Goal: Task Accomplishment & Management: Complete application form

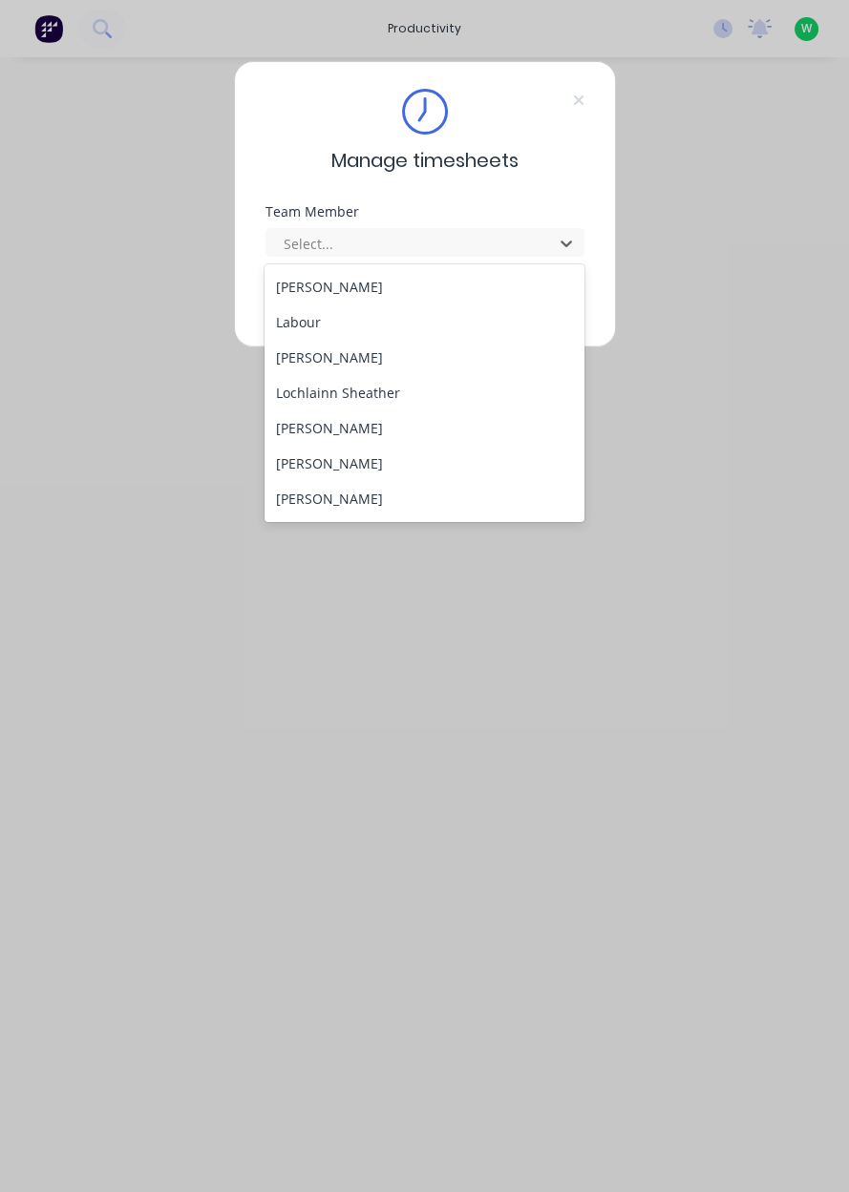
scroll to position [773, 0]
click at [347, 438] on div "[PERSON_NAME]" at bounding box center [424, 430] width 320 height 35
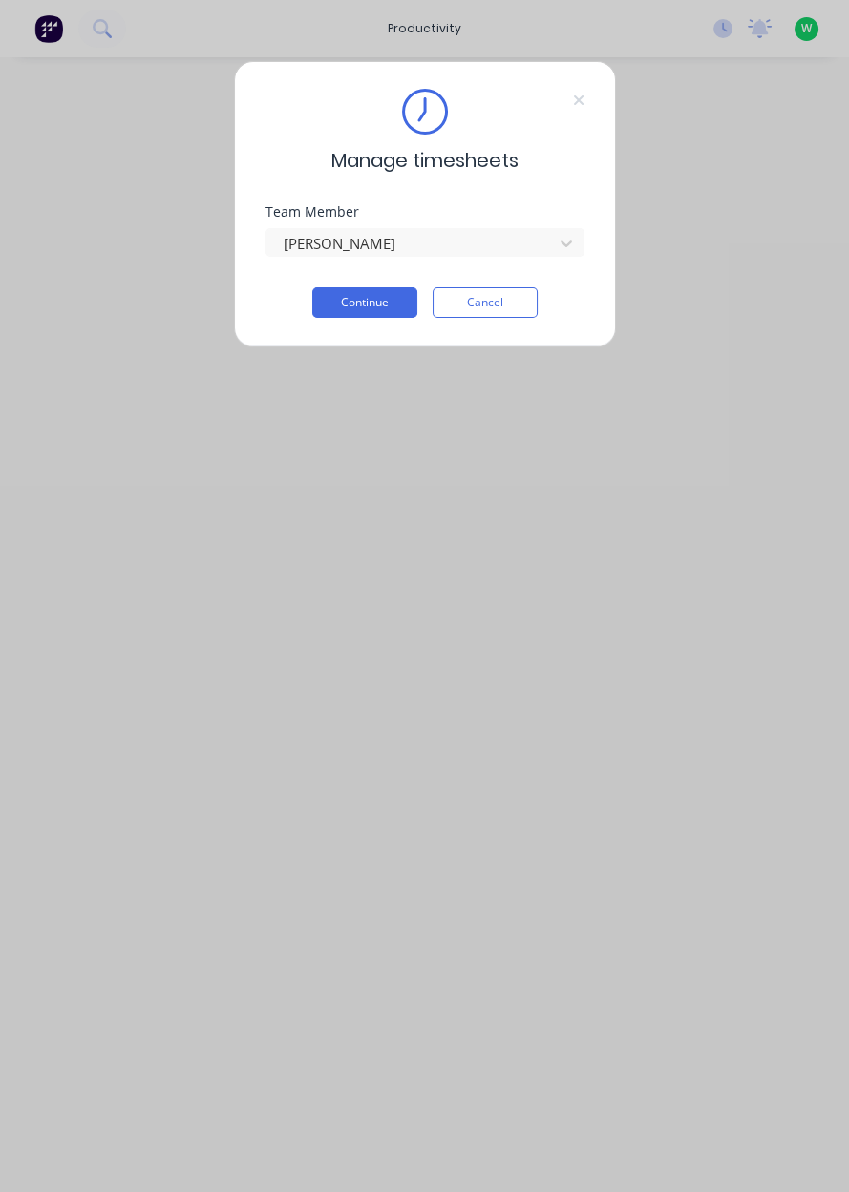
click at [368, 307] on button "Continue" at bounding box center [364, 302] width 105 height 31
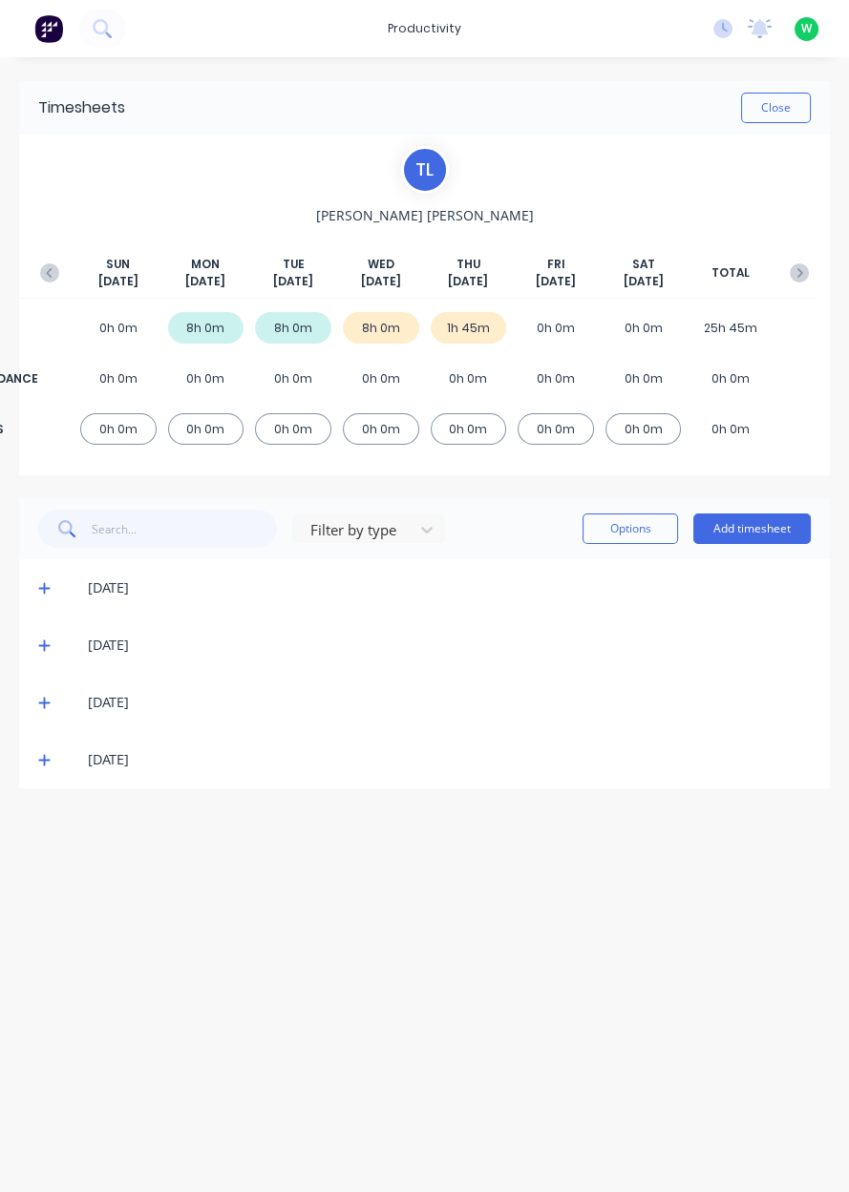
click at [739, 520] on button "Add timesheet" at bounding box center [751, 529] width 117 height 31
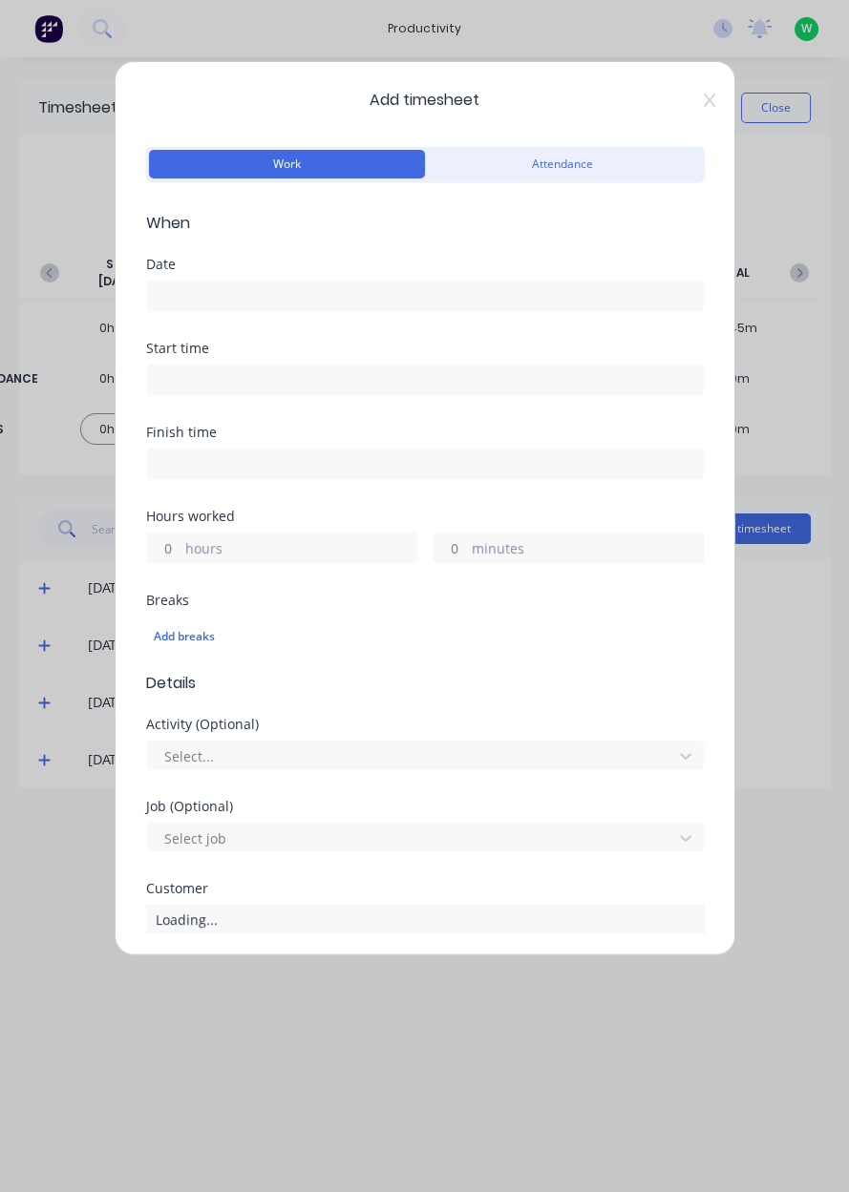
click at [708, 100] on icon at bounding box center [708, 100] width 11 height 13
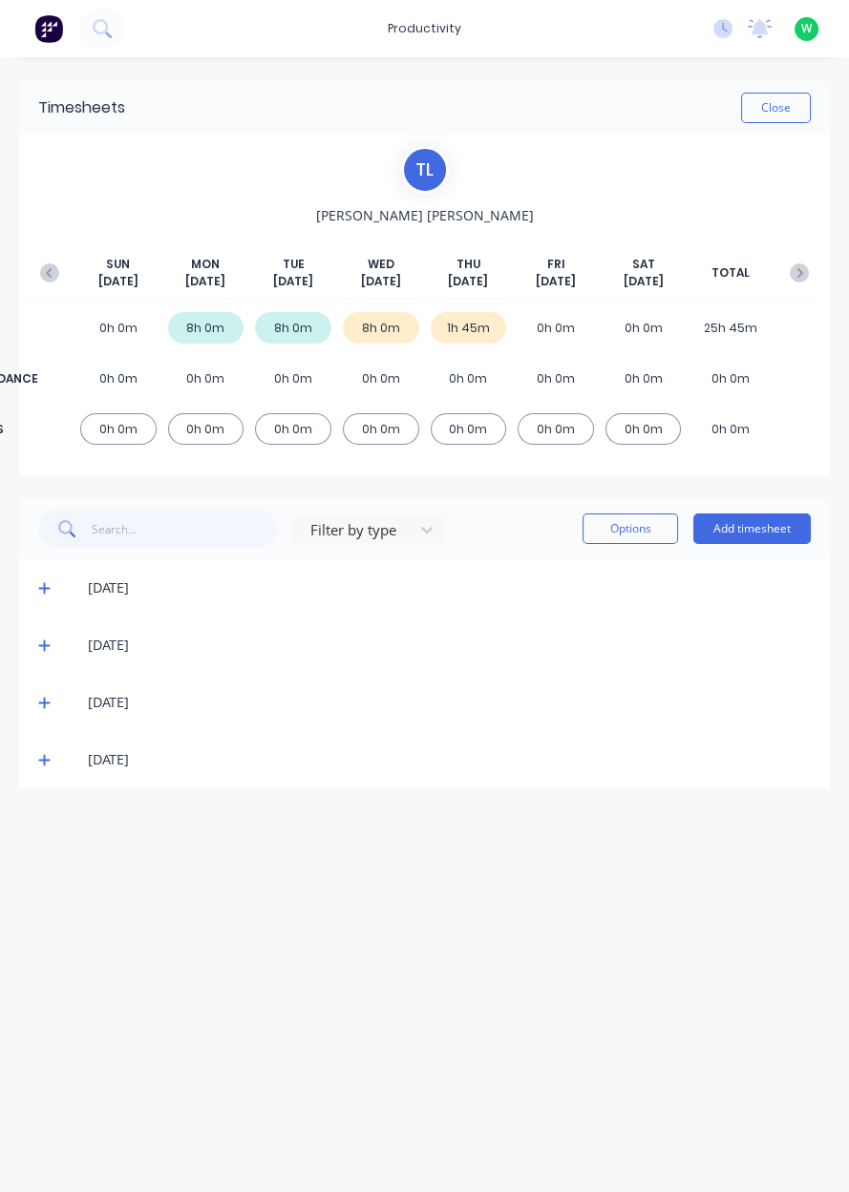
click at [742, 523] on button "Add timesheet" at bounding box center [751, 529] width 117 height 31
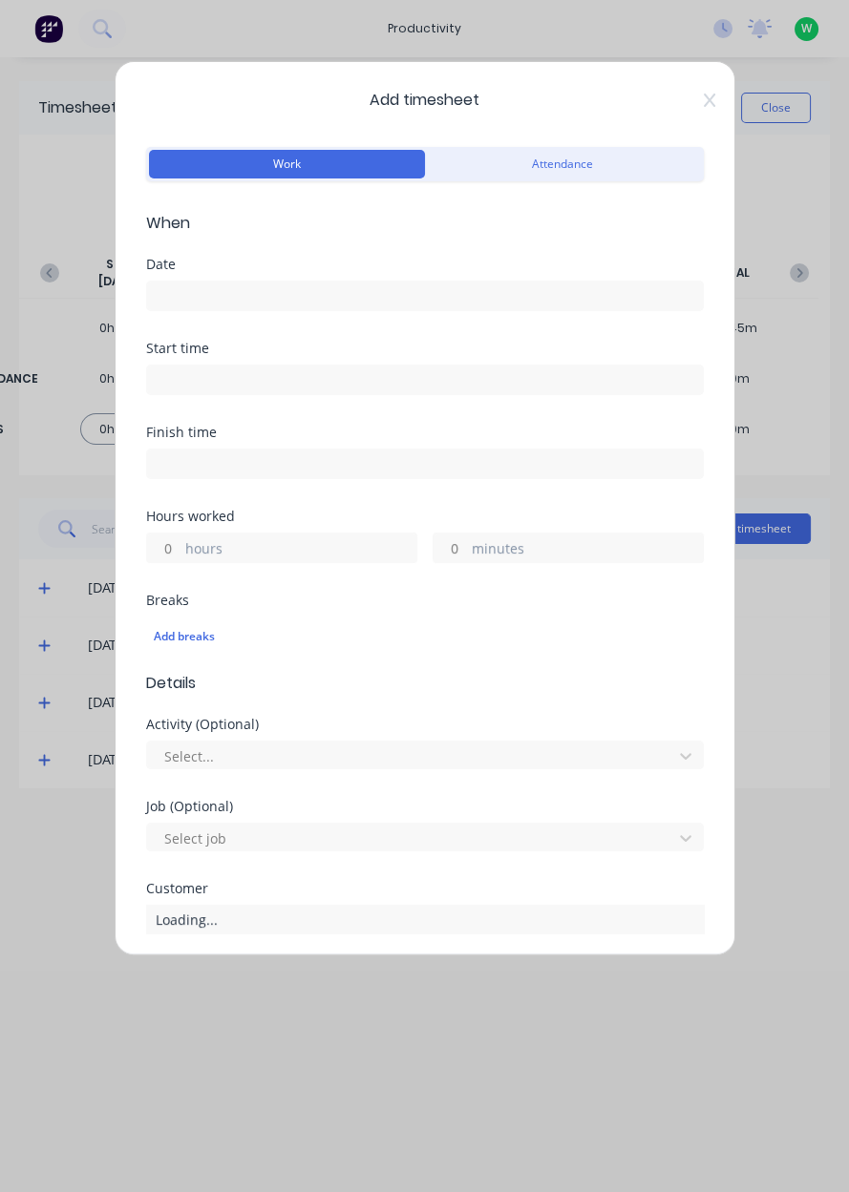
click at [498, 300] on input at bounding box center [425, 296] width 556 height 29
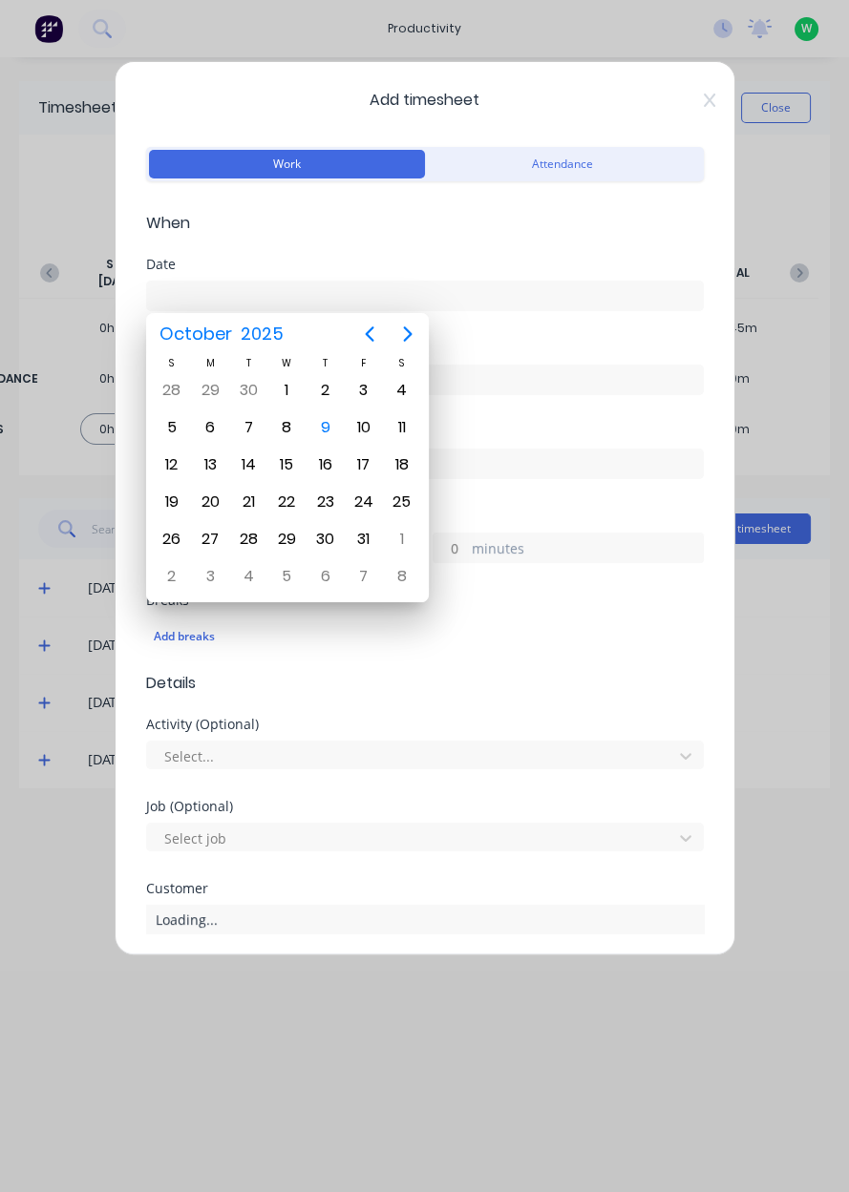
click at [329, 435] on div "9" at bounding box center [325, 427] width 29 height 29
type input "[DATE]"
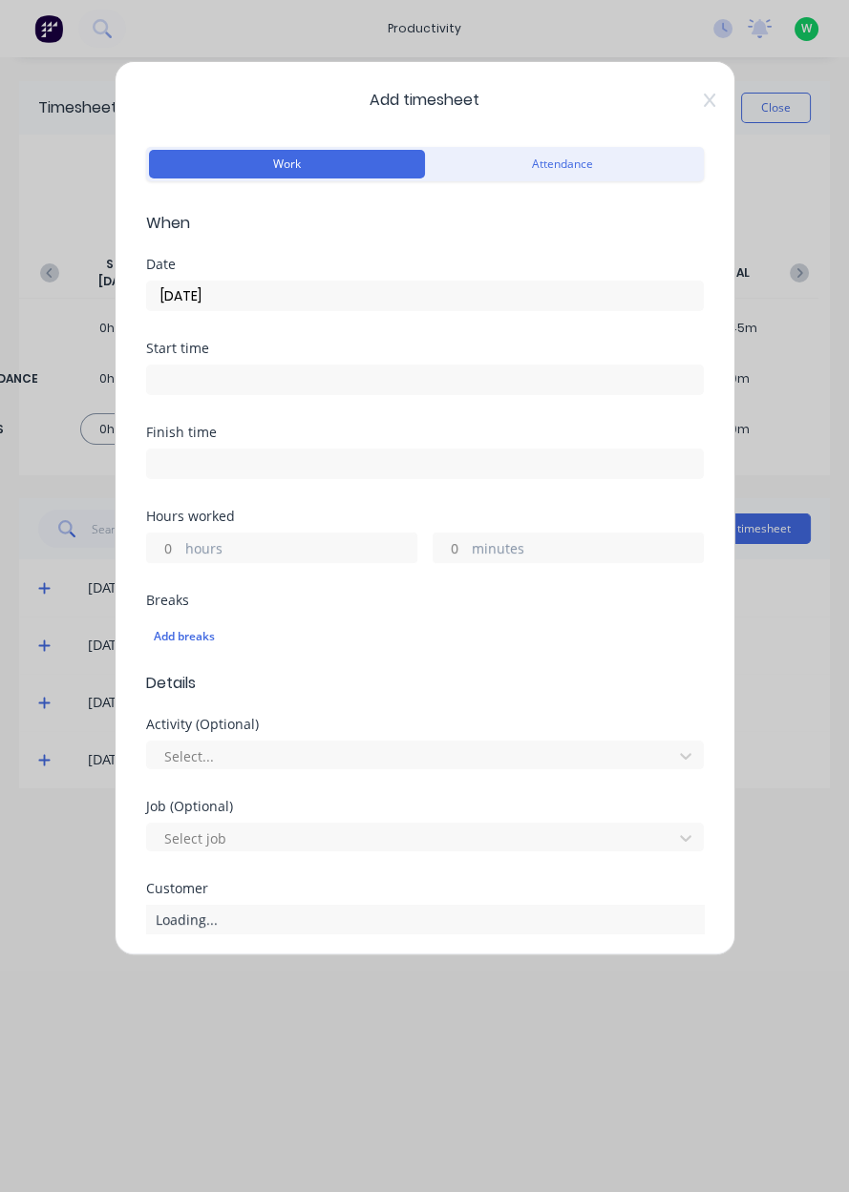
click at [328, 540] on label "hours" at bounding box center [300, 550] width 231 height 24
click at [180, 540] on input "hours" at bounding box center [163, 548] width 33 height 29
type input "3.25"
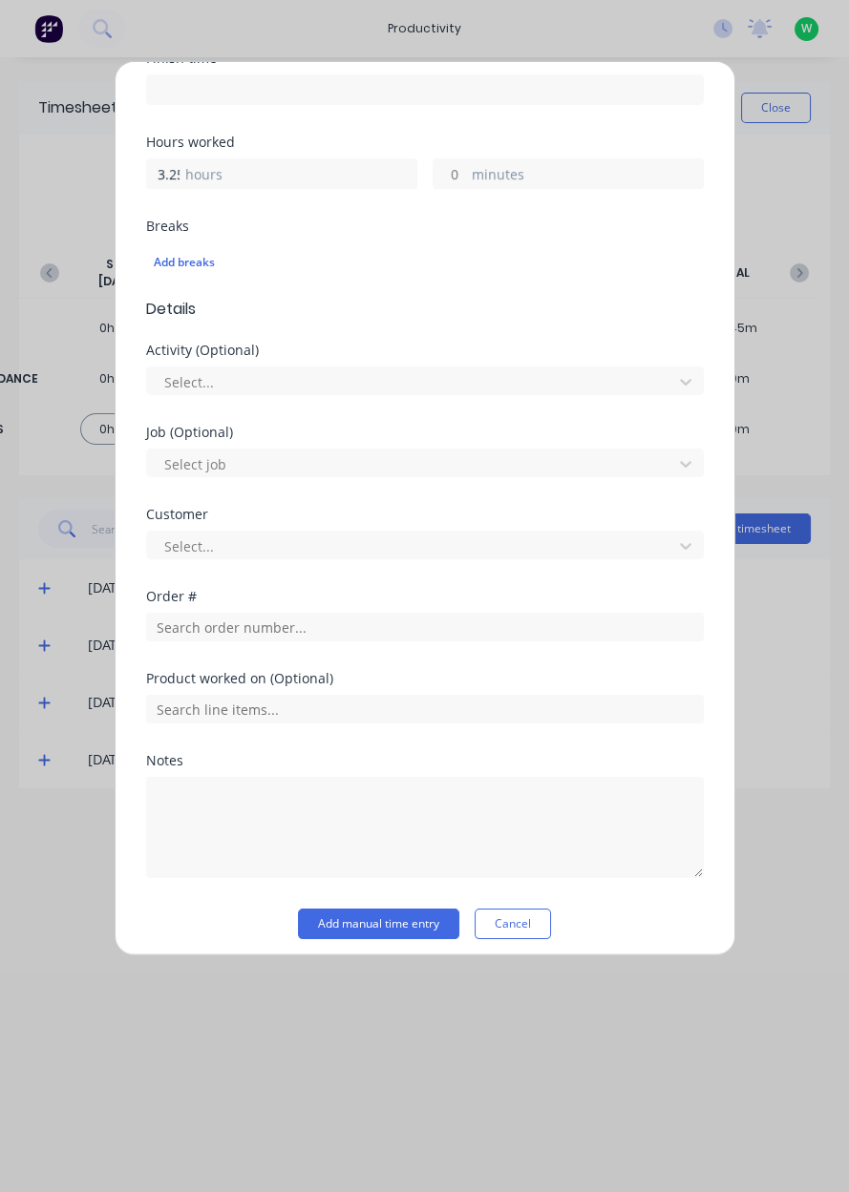
scroll to position [382, 0]
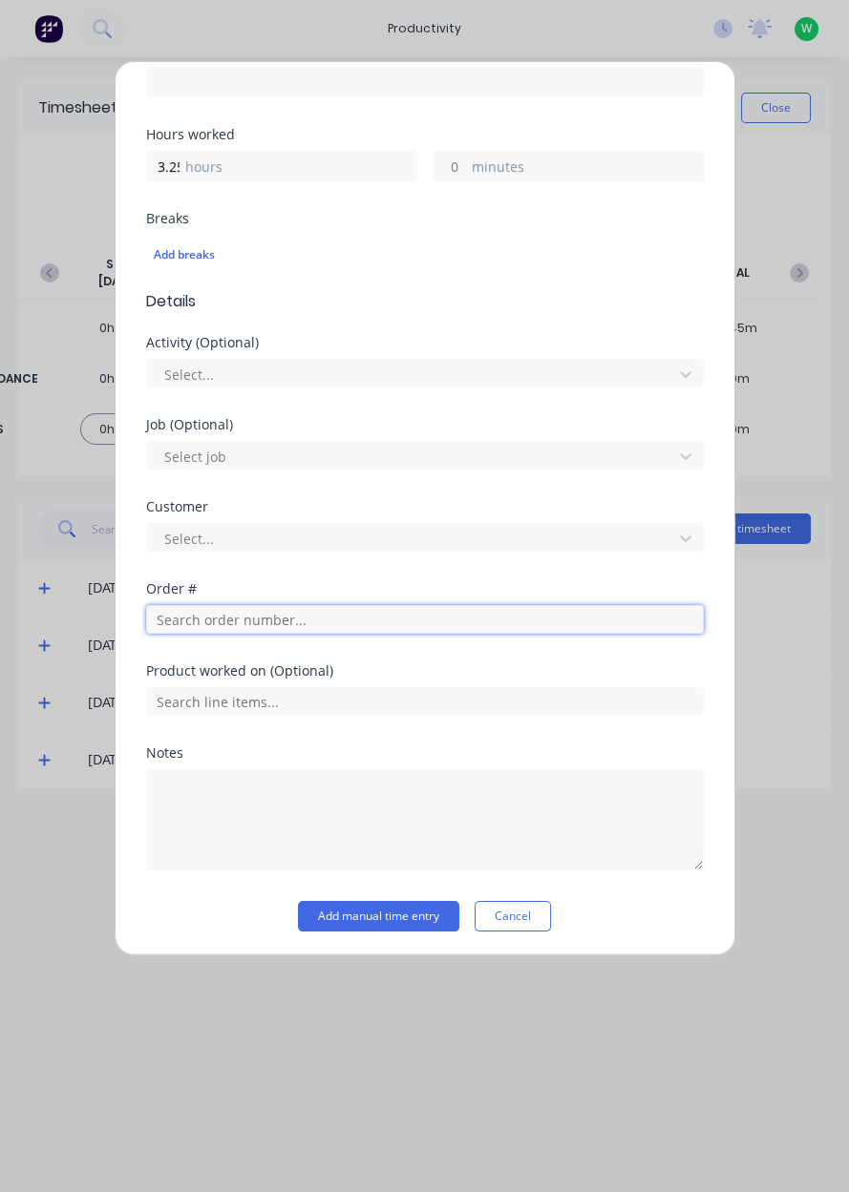
click at [308, 623] on input "text" at bounding box center [425, 619] width 558 height 29
type input "19119"
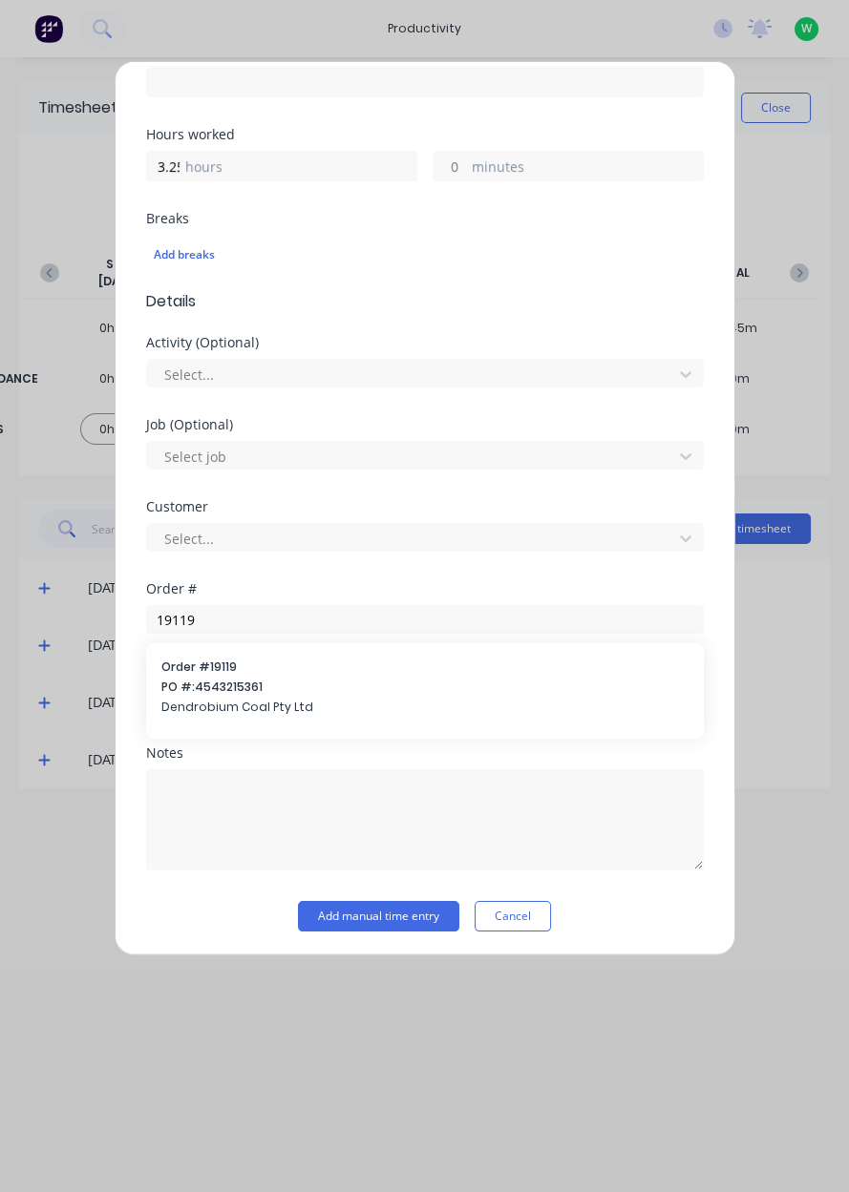
click at [407, 694] on div "Order # 19119 PO #: 4543215361 Dendrobium Coal Pty Ltd" at bounding box center [424, 689] width 527 height 61
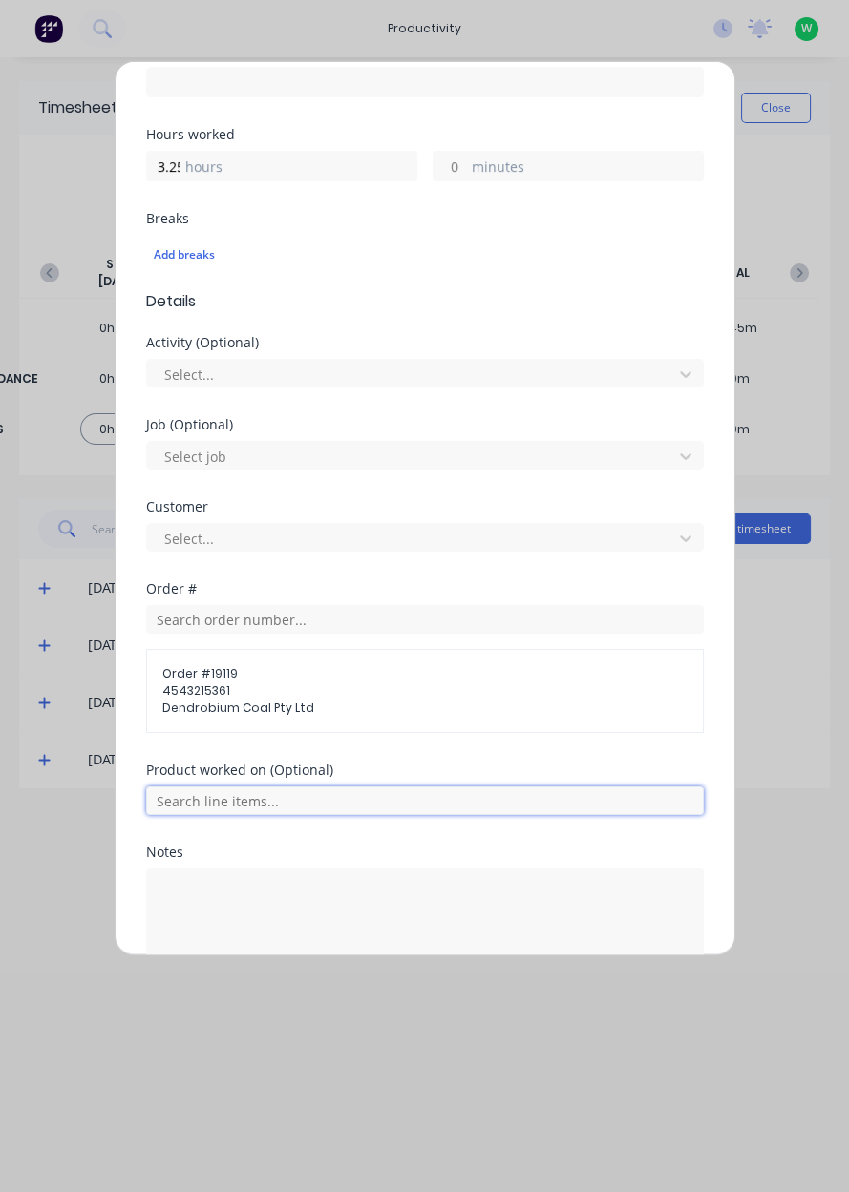
click at [357, 796] on input "text" at bounding box center [425, 801] width 558 height 29
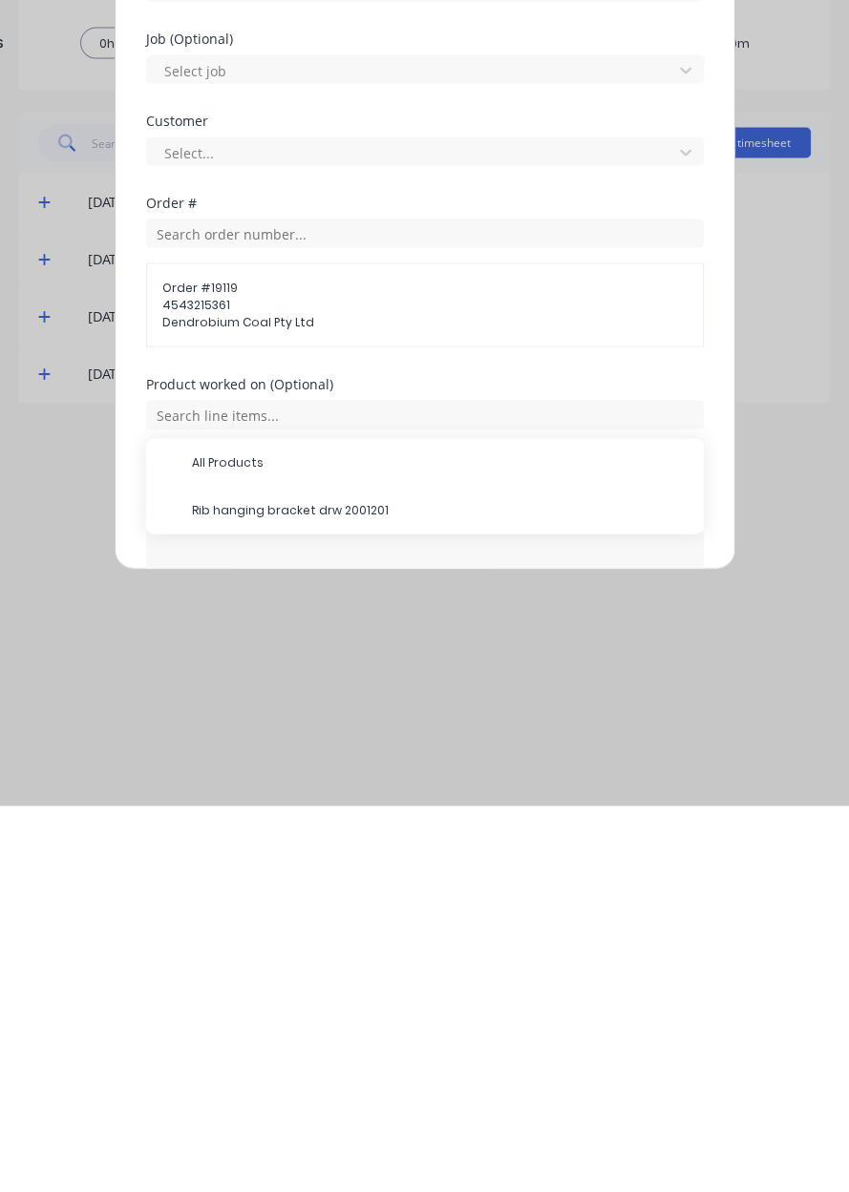
click at [371, 897] on span "Rib hanging bracket drw 2001201" at bounding box center [440, 896] width 496 height 17
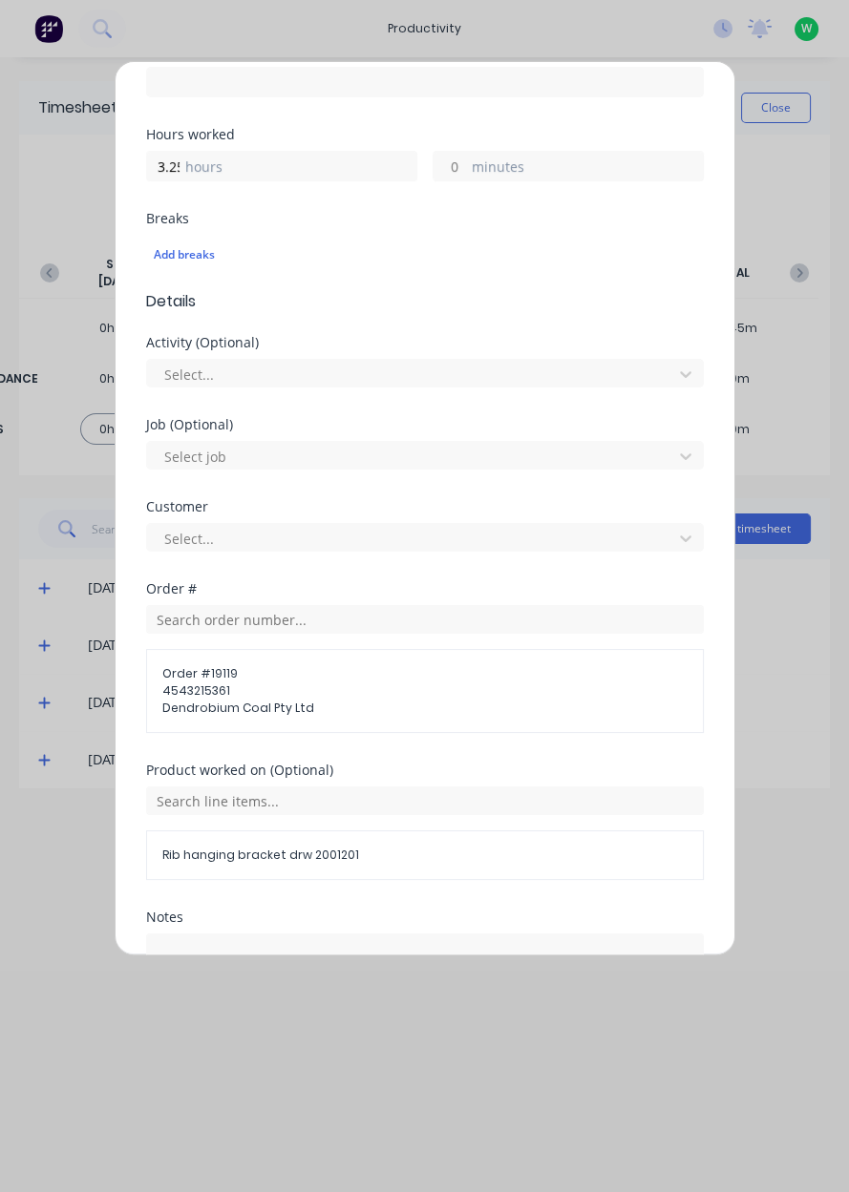
scroll to position [545, 0]
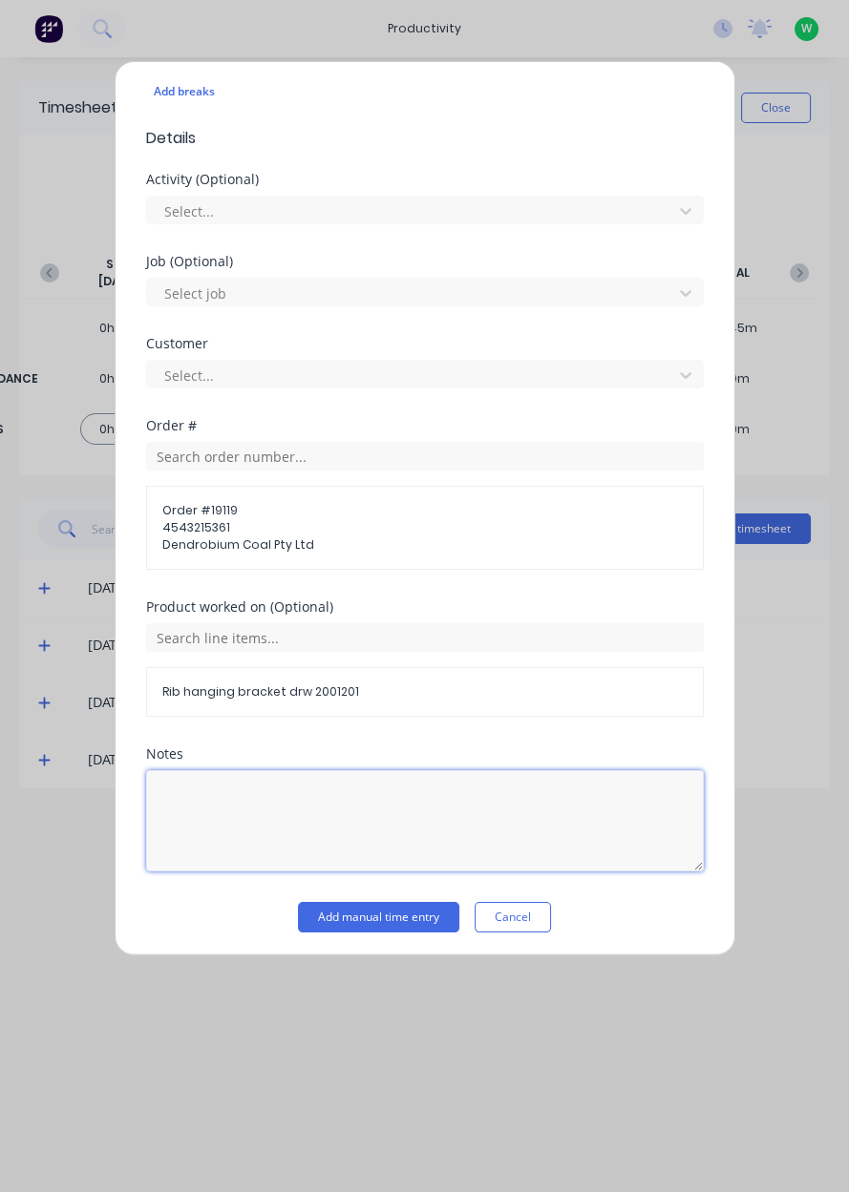
click at [322, 804] on textarea at bounding box center [425, 820] width 558 height 101
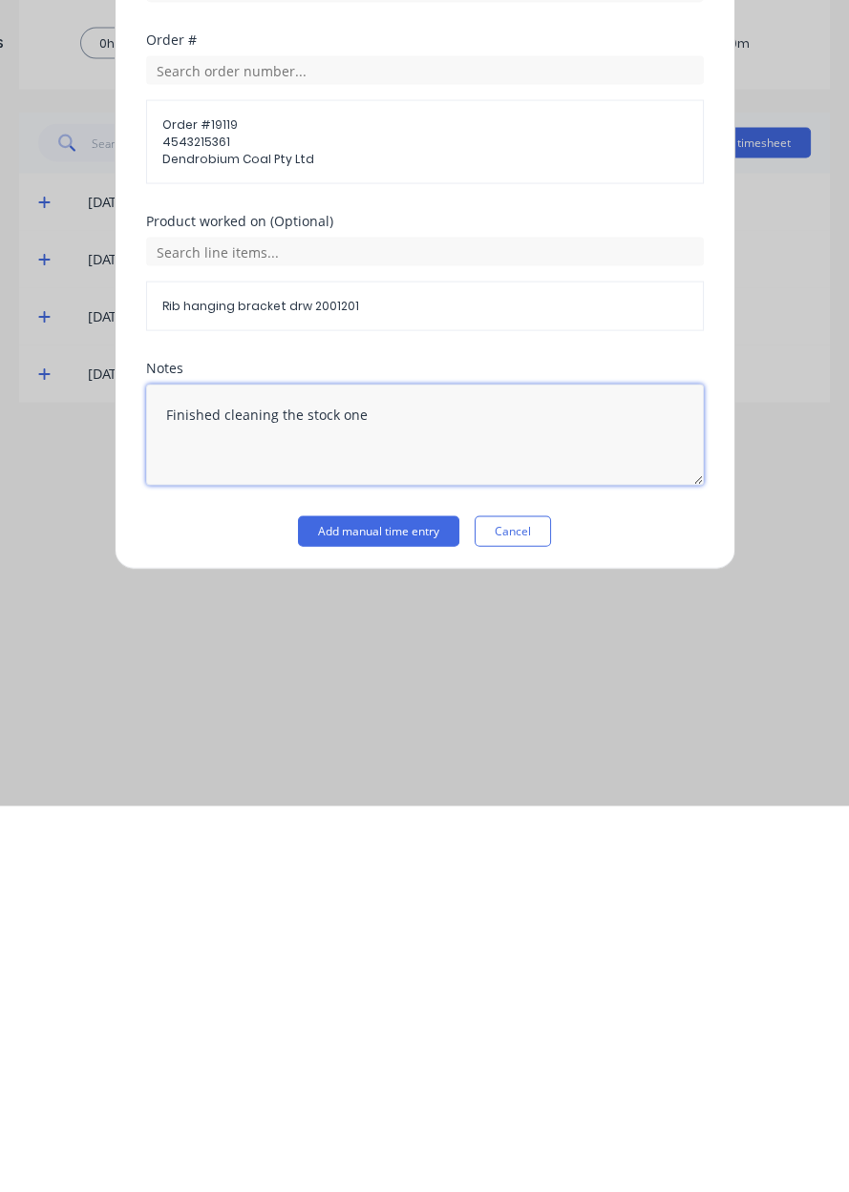
type textarea "Finished cleaning the stock ones"
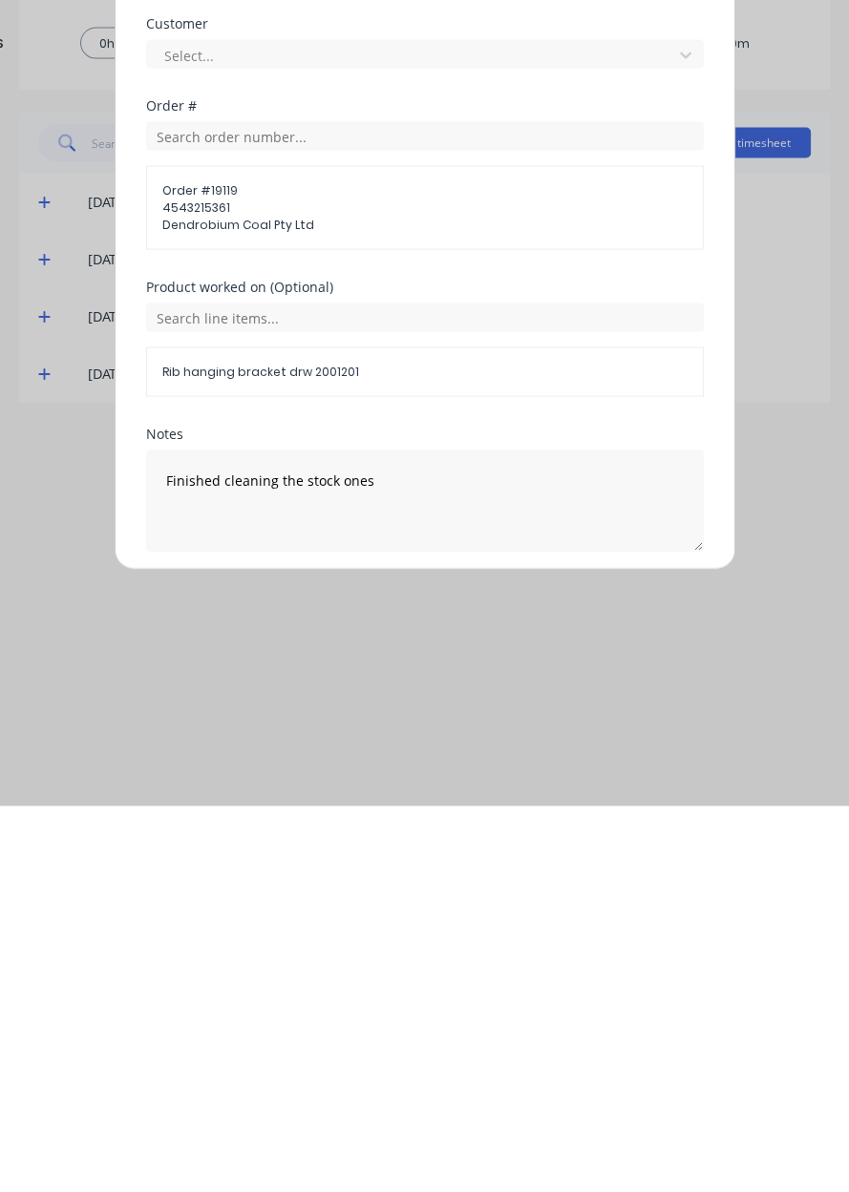
click at [399, 981] on button "Add manual time entry" at bounding box center [378, 983] width 161 height 31
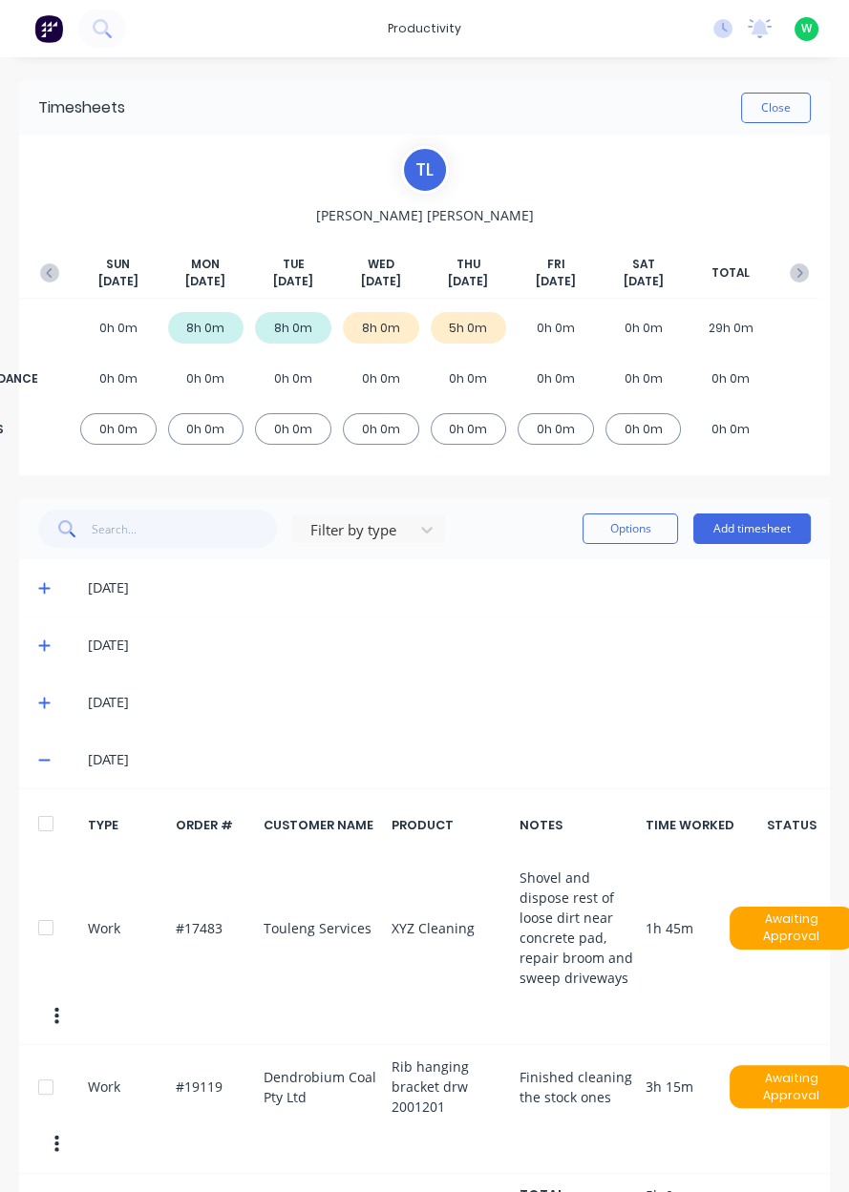
click at [754, 528] on button "Add timesheet" at bounding box center [751, 529] width 117 height 31
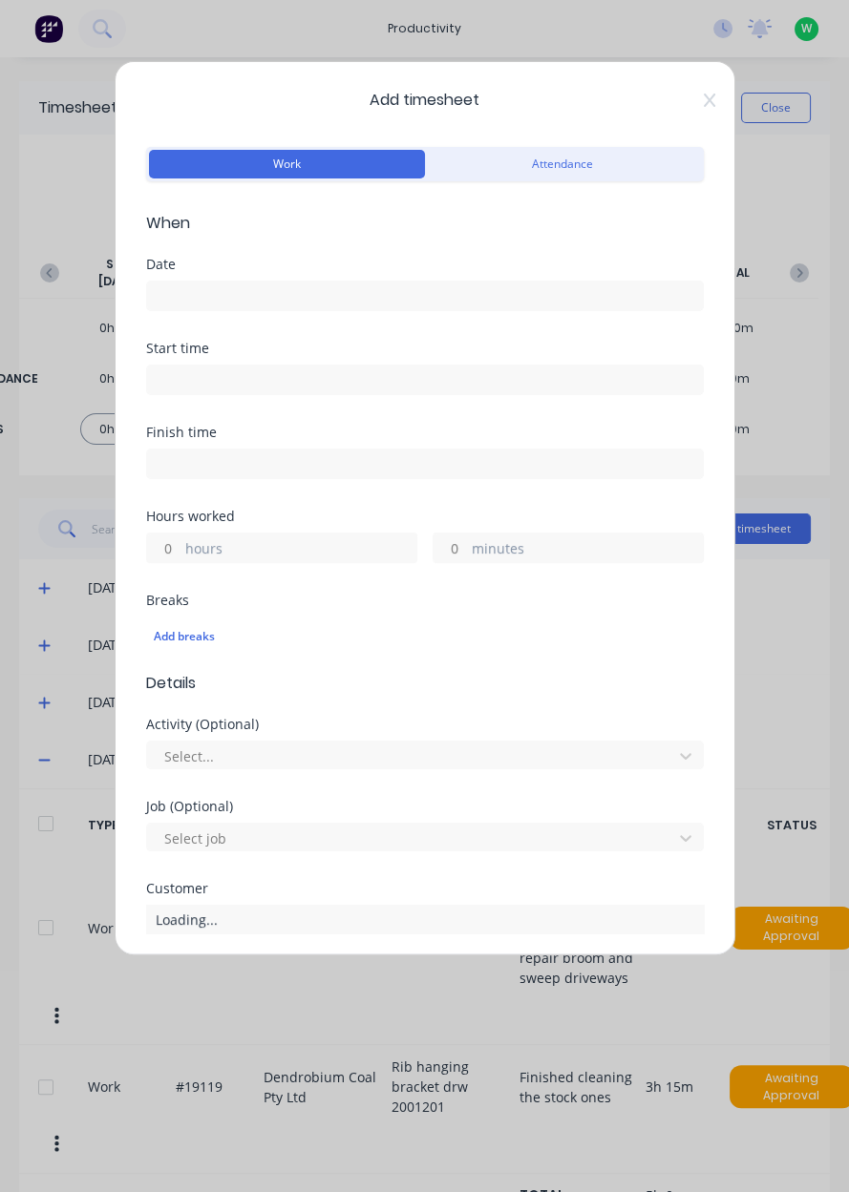
click at [575, 292] on input at bounding box center [425, 296] width 556 height 29
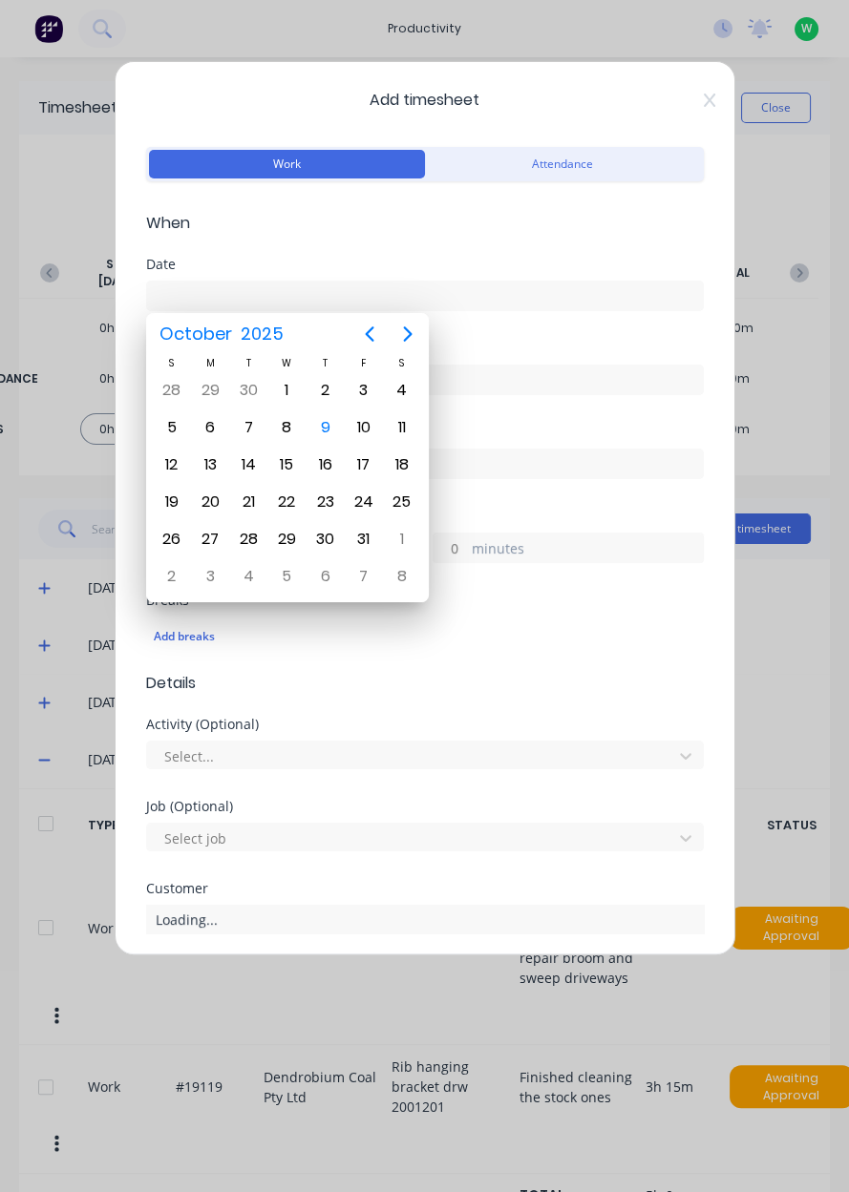
click at [325, 423] on div "9" at bounding box center [325, 427] width 29 height 29
type input "[DATE]"
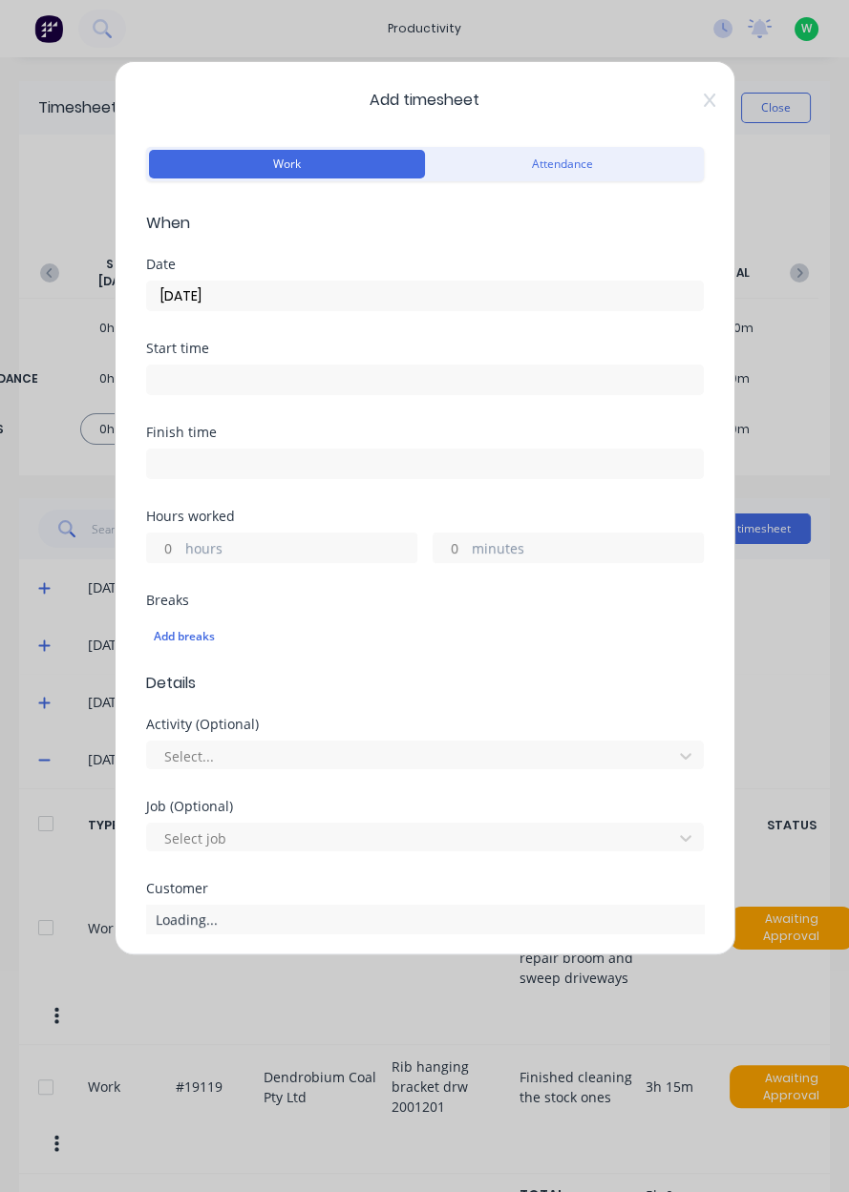
click at [310, 543] on label "hours" at bounding box center [300, 550] width 231 height 24
click at [180, 543] on input "hours" at bounding box center [163, 548] width 33 height 29
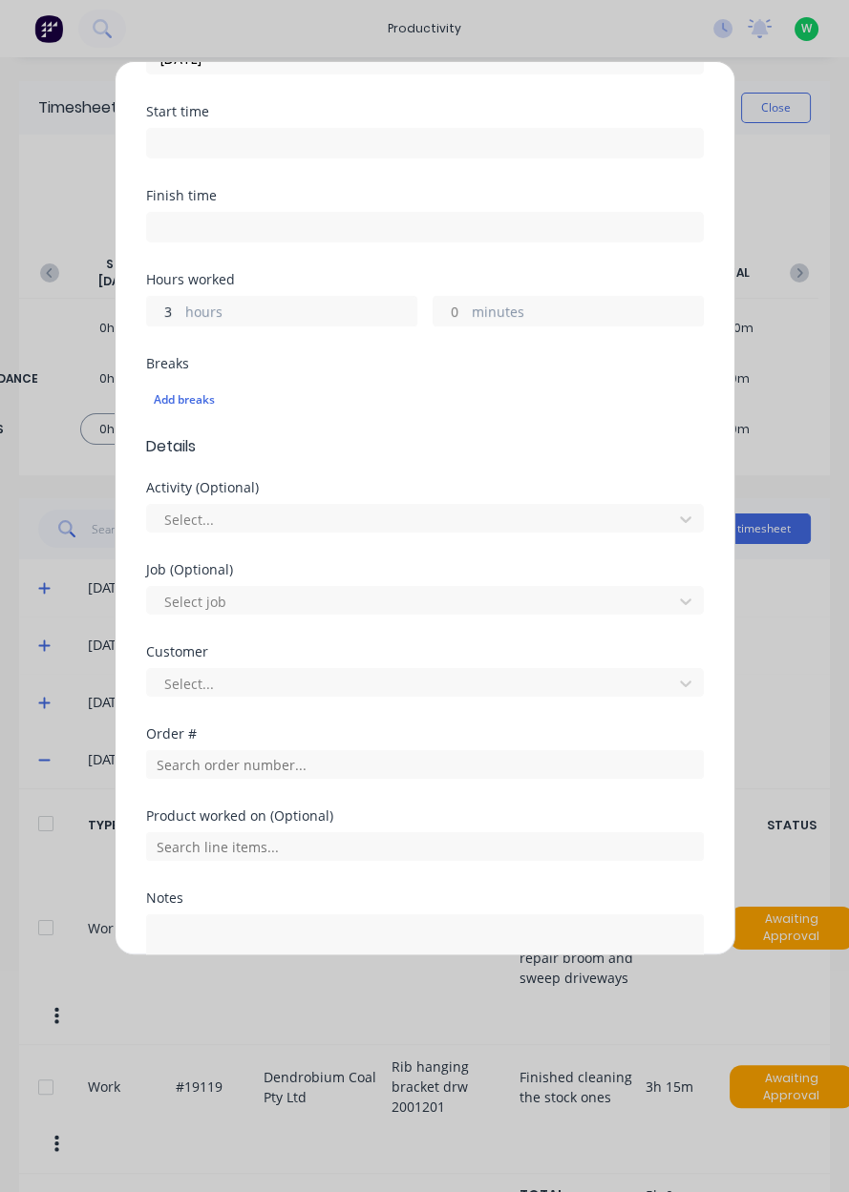
scroll to position [262, 0]
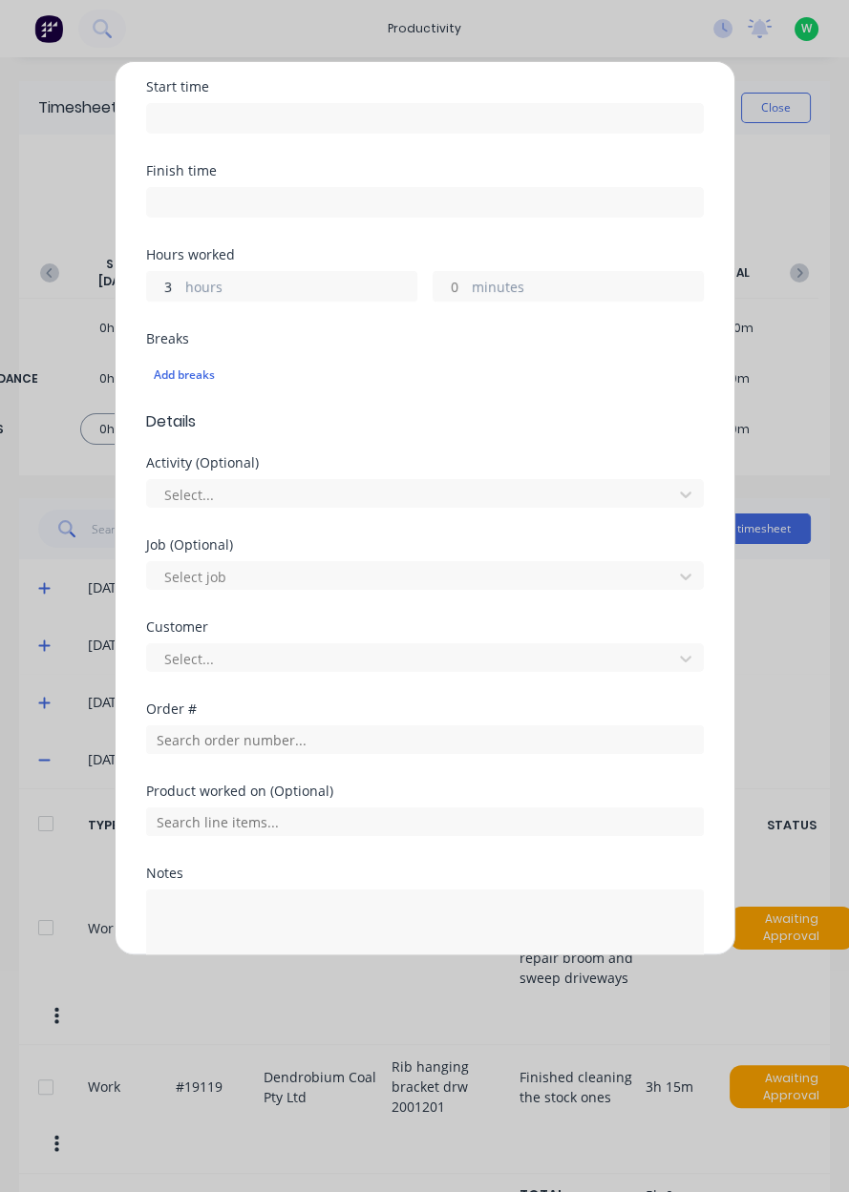
type input "3"
click at [474, 742] on input "text" at bounding box center [425, 740] width 558 height 29
click at [209, 803] on div at bounding box center [425, 819] width 558 height 33
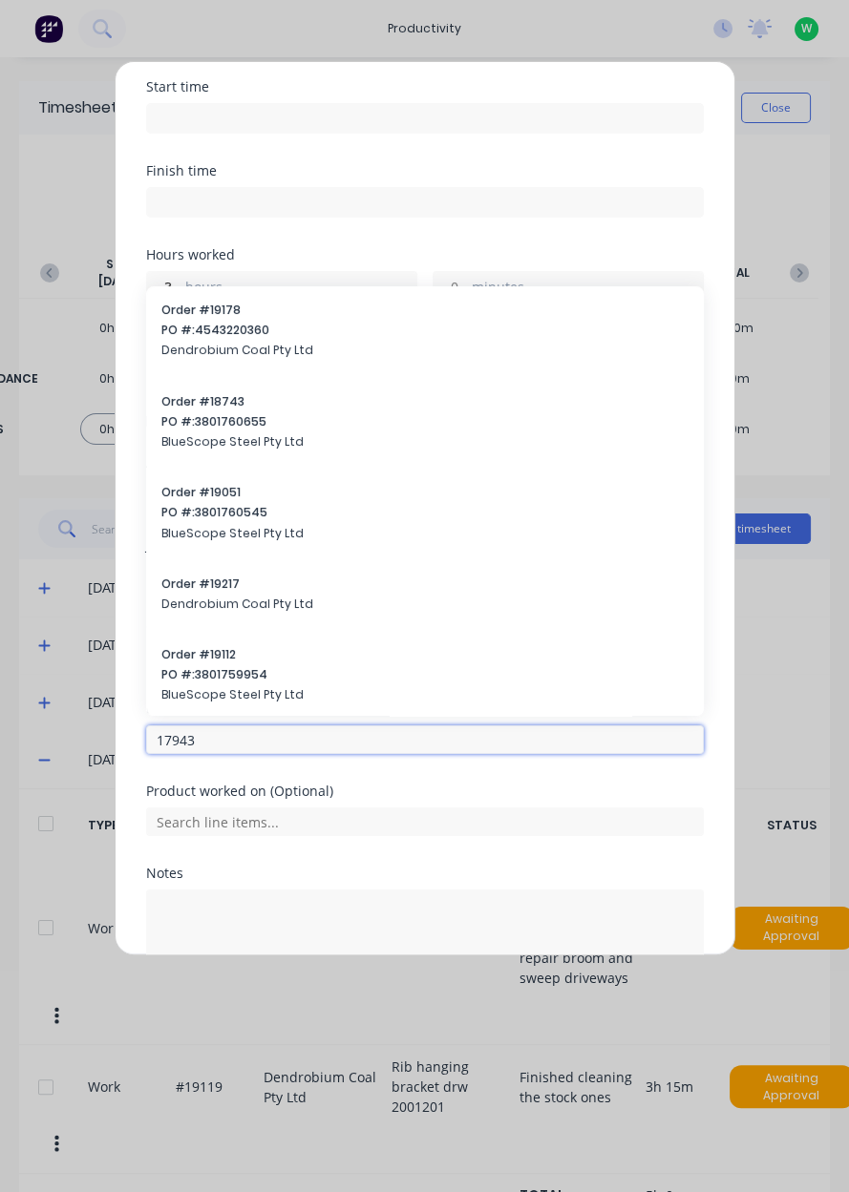
click at [194, 739] on input "17943" at bounding box center [425, 740] width 558 height 29
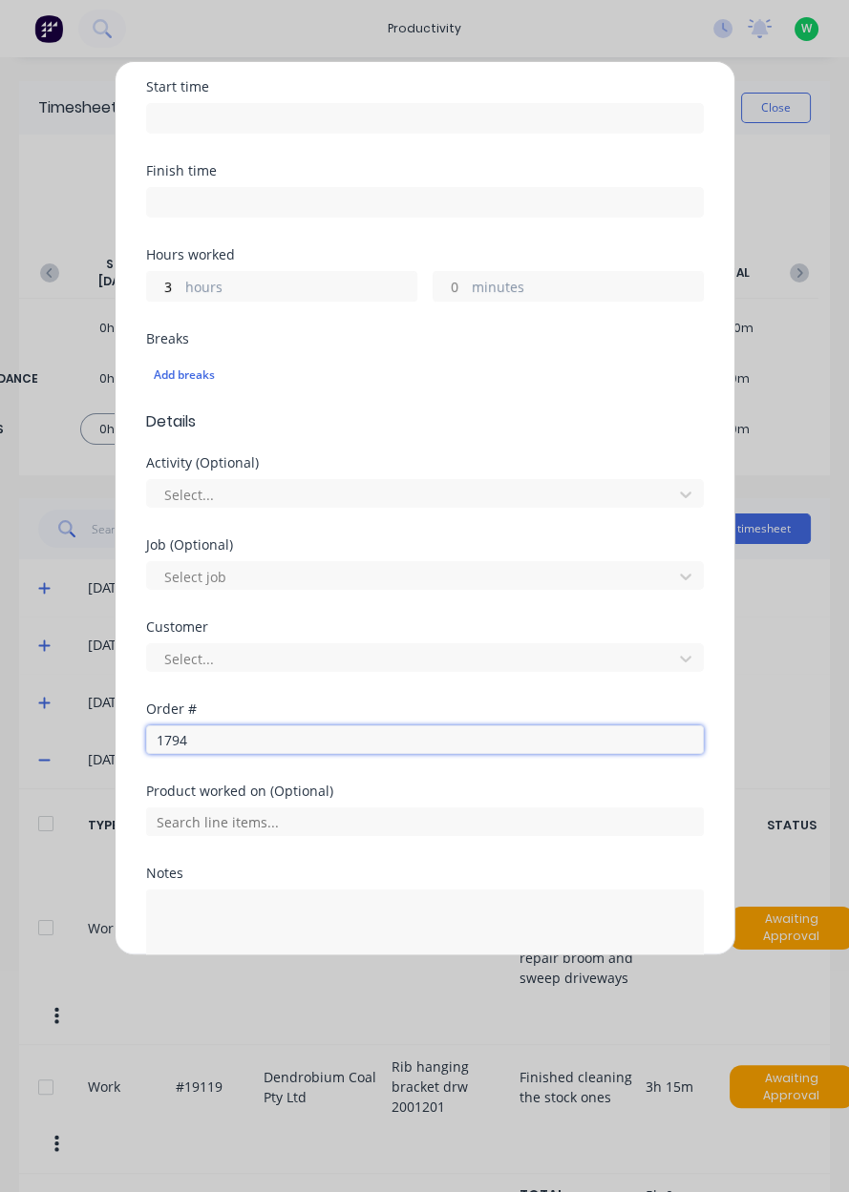
type input "17943"
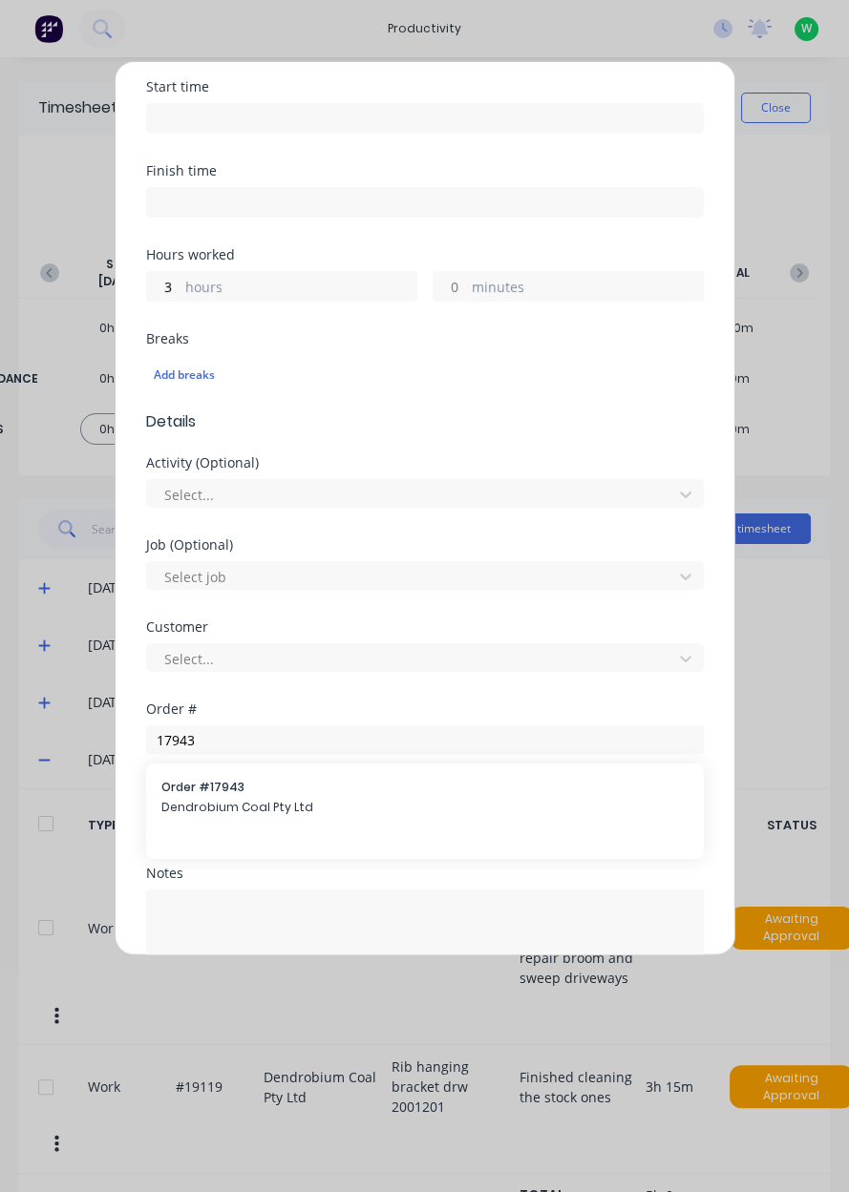
click at [179, 814] on div "Order # 17943 Dendrobium Coal Pty Ltd" at bounding box center [424, 799] width 527 height 40
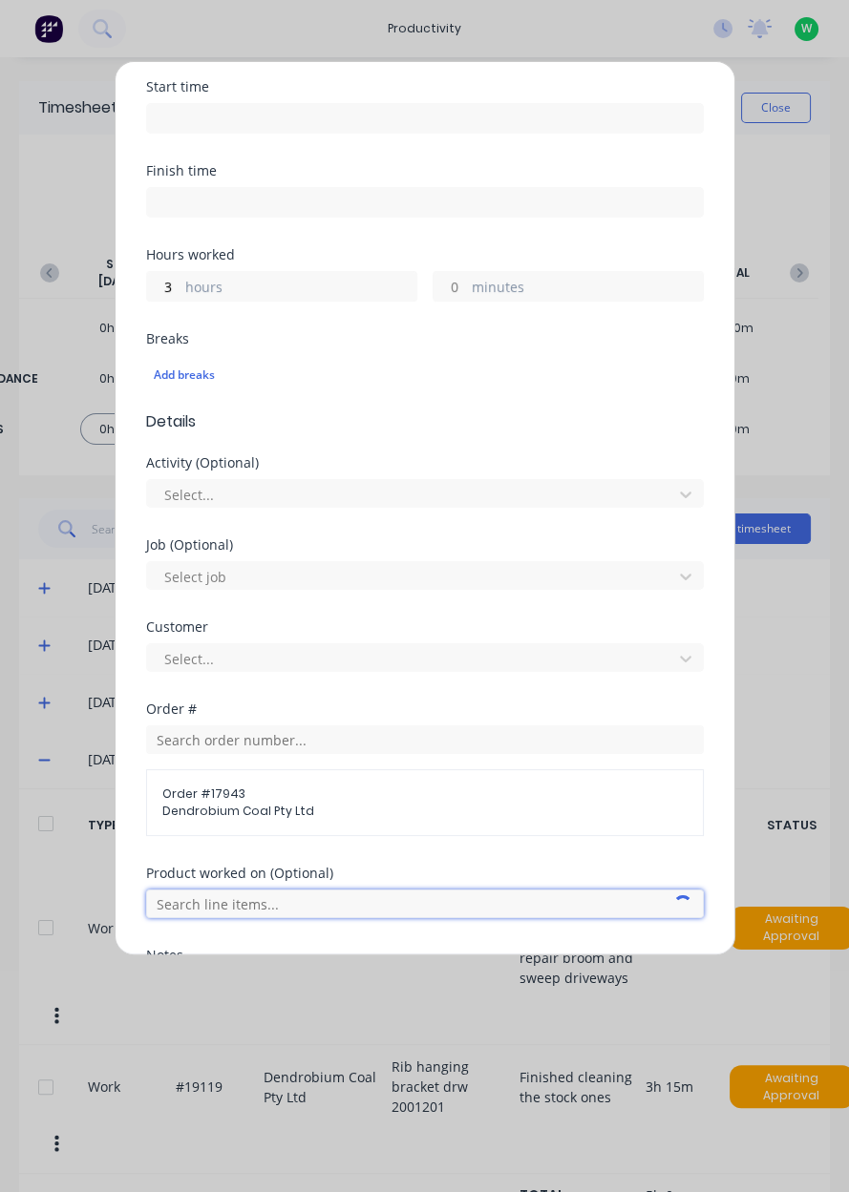
click at [182, 902] on input "text" at bounding box center [425, 904] width 558 height 29
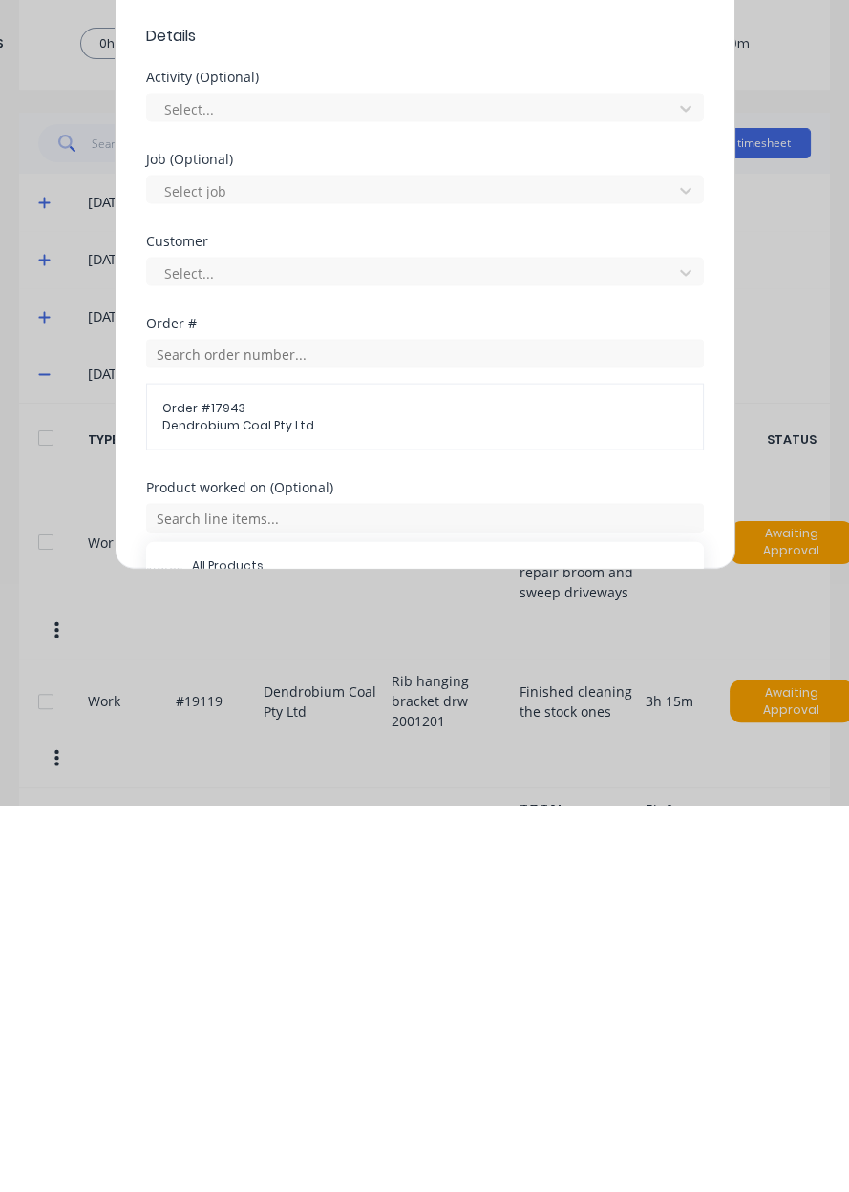
click at [413, 1000] on span "AFC Pan Overhaul" at bounding box center [440, 999] width 496 height 17
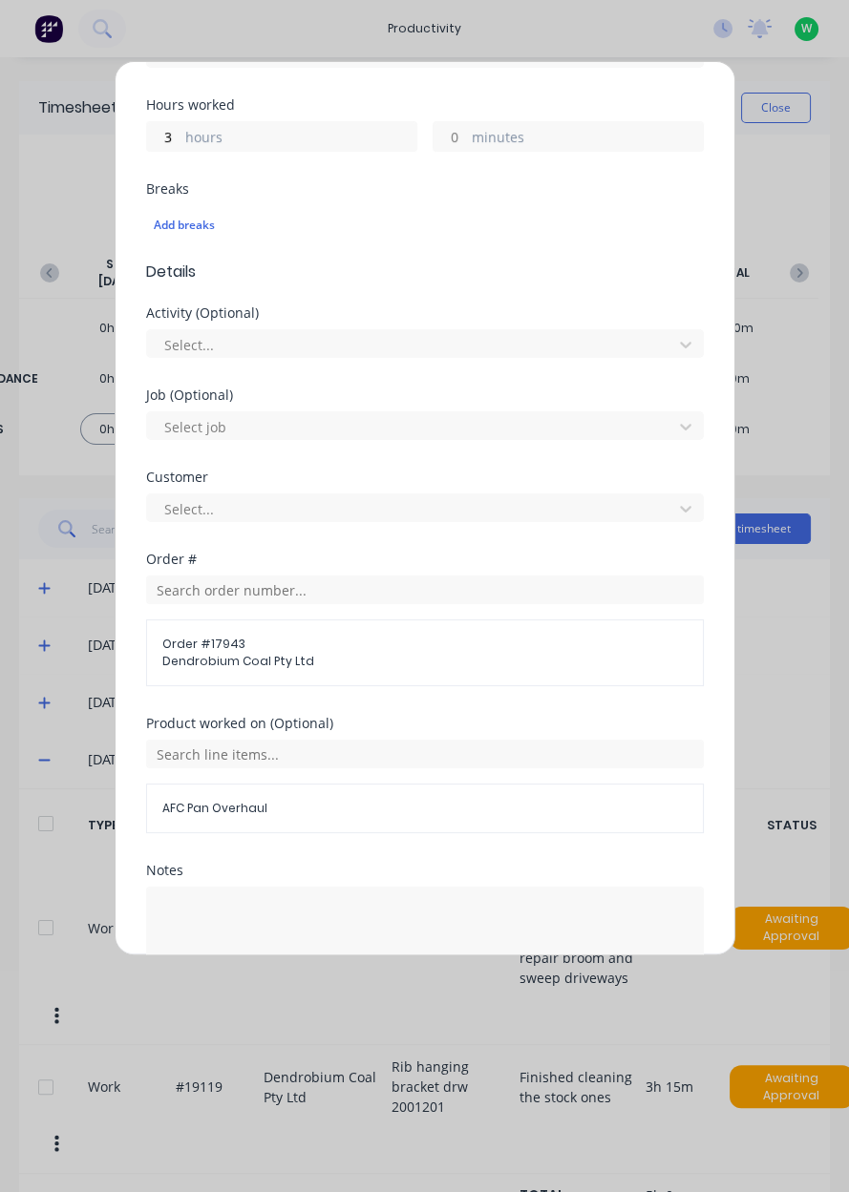
scroll to position [461, 0]
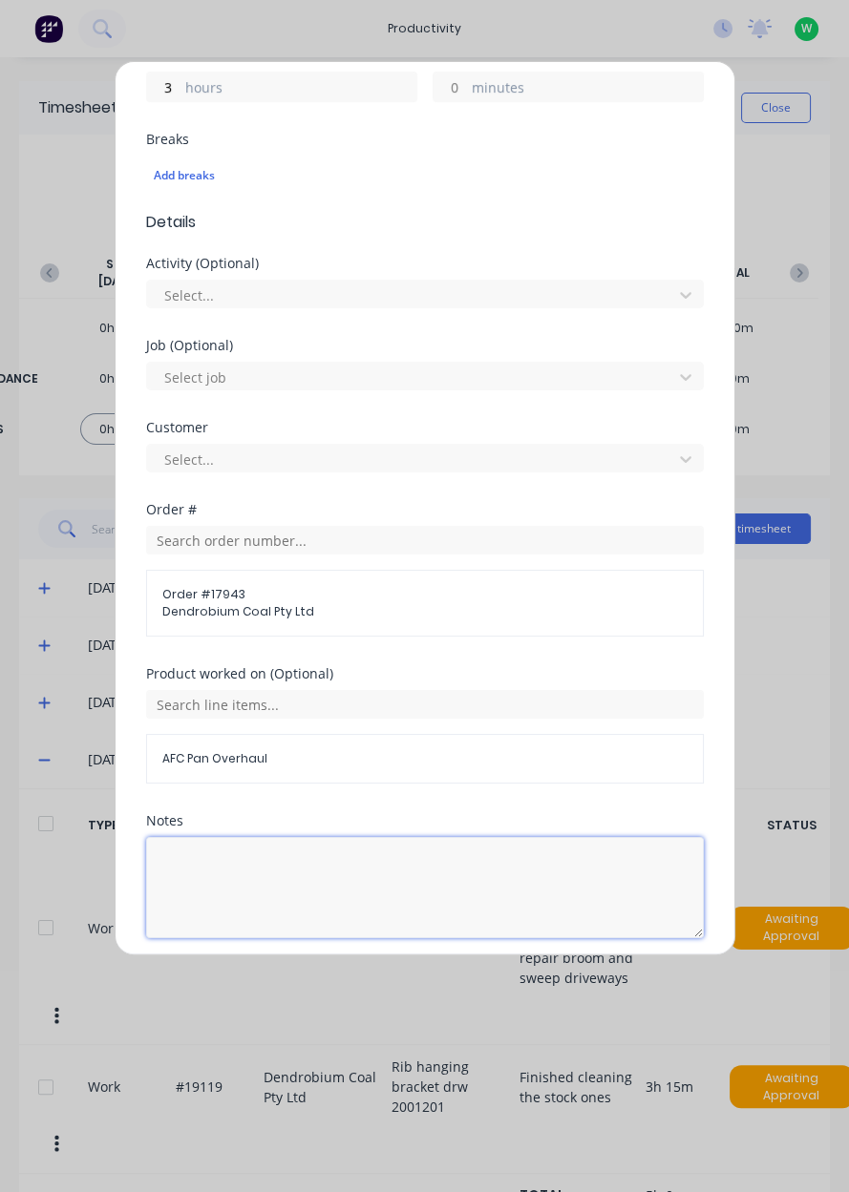
click at [549, 864] on textarea at bounding box center [425, 887] width 558 height 101
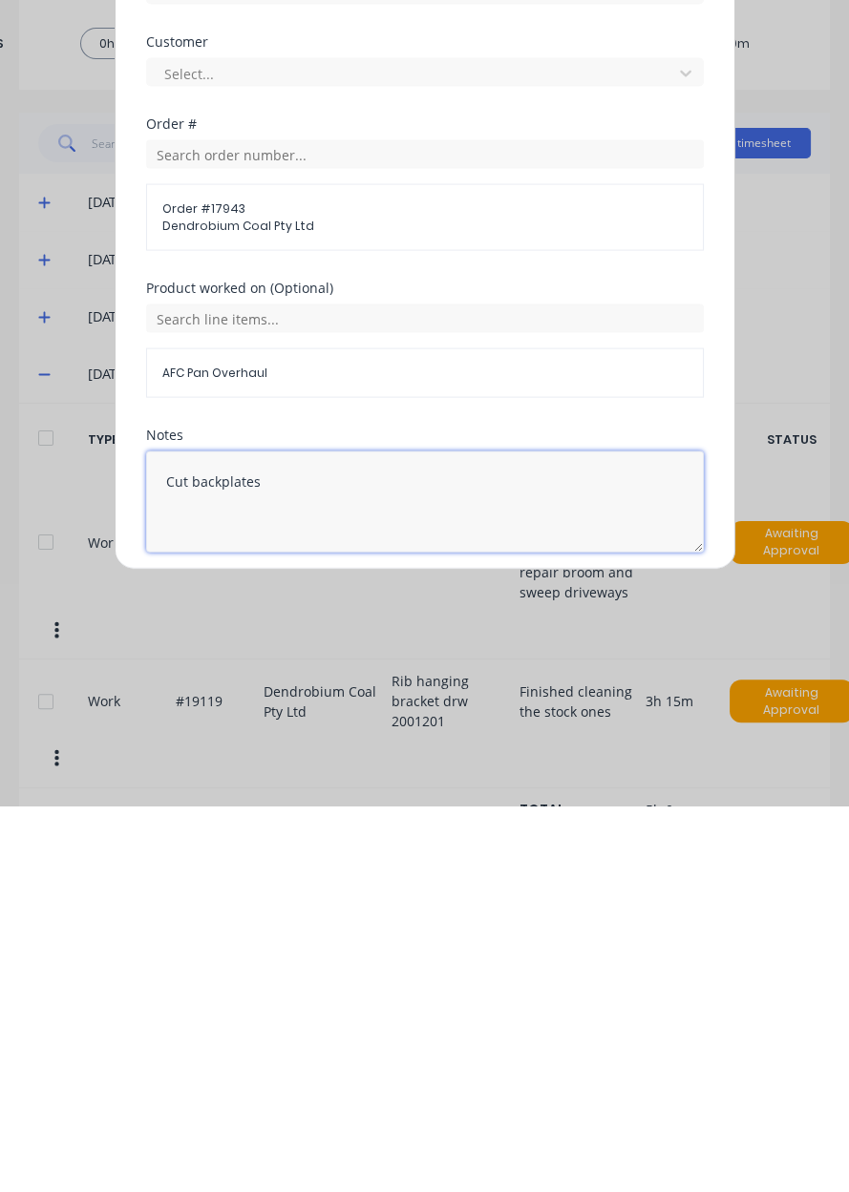
type textarea "Cut backplates"
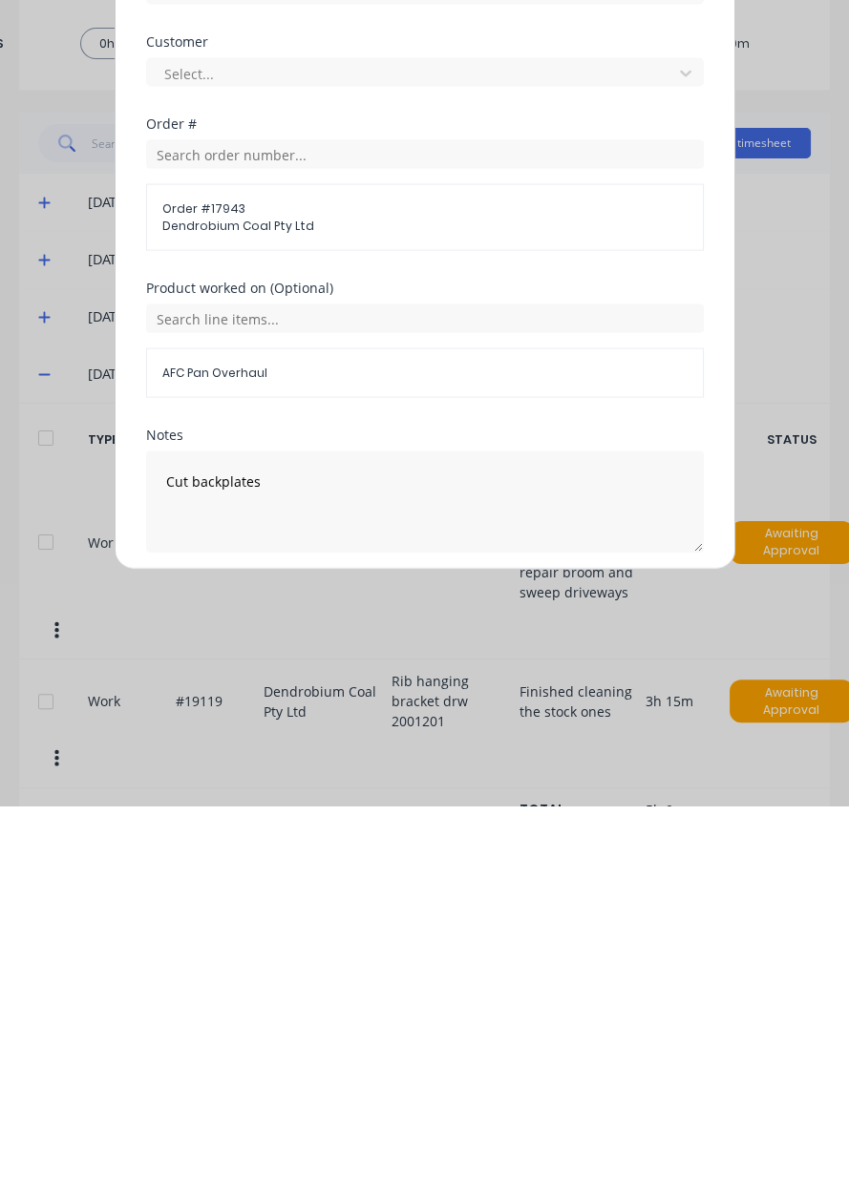
click at [412, 984] on button "Add manual time entry" at bounding box center [378, 984] width 161 height 31
